Goal: Task Accomplishment & Management: Use online tool/utility

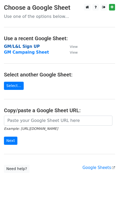
click at [23, 46] on strong "GM/L&L Sign UP" at bounding box center [22, 46] width 36 height 5
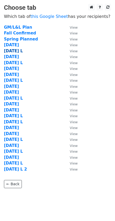
click at [18, 52] on strong "September 24 L" at bounding box center [13, 51] width 19 height 5
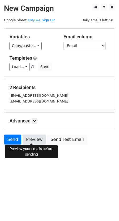
click at [32, 139] on link "Preview" at bounding box center [34, 140] width 23 height 10
click at [29, 138] on link "Preview" at bounding box center [34, 140] width 23 height 10
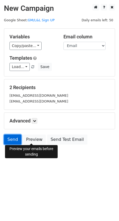
click at [11, 139] on link "Send" at bounding box center [12, 140] width 17 height 10
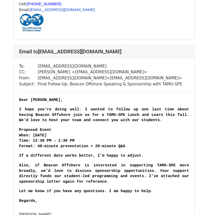
scroll to position [231, 0]
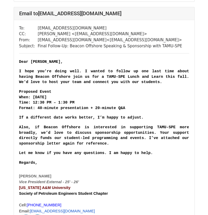
scroll to position [271, 0]
